Goal: Use online tool/utility: Use online tool/utility

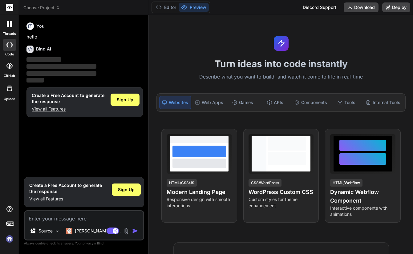
click at [10, 48] on div at bounding box center [10, 45] width 14 height 12
click at [46, 57] on span "‌" at bounding box center [43, 60] width 35 height 6
click at [170, 9] on button "Editor" at bounding box center [166, 7] width 26 height 9
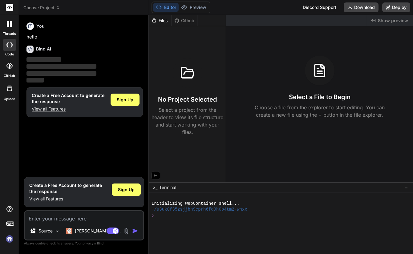
click at [238, 177] on div "Created with Pixso. Show preview Select a File to Begin Choose a file from the …" at bounding box center [319, 98] width 187 height 167
click at [266, 91] on div "Select a File to Begin Choose a file from the explorer to start editing. You ca…" at bounding box center [319, 87] width 187 height 63
click at [39, 6] on span "Choose Project" at bounding box center [41, 8] width 37 height 6
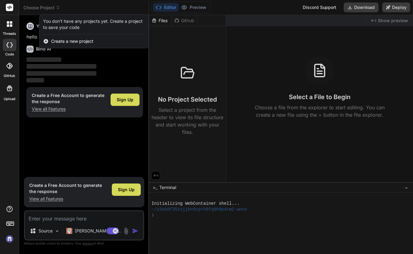
click at [8, 8] on icon at bounding box center [9, 8] width 5 height 4
type textarea "x"
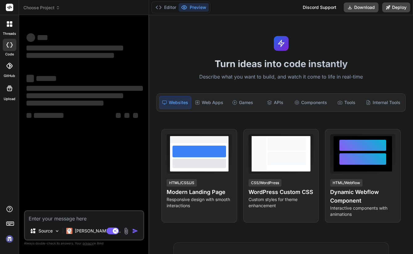
type textarea "x"
